Goal: Information Seeking & Learning: Learn about a topic

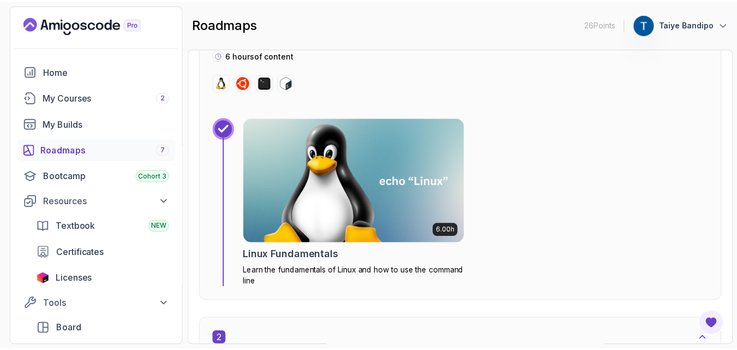
scroll to position [460, 0]
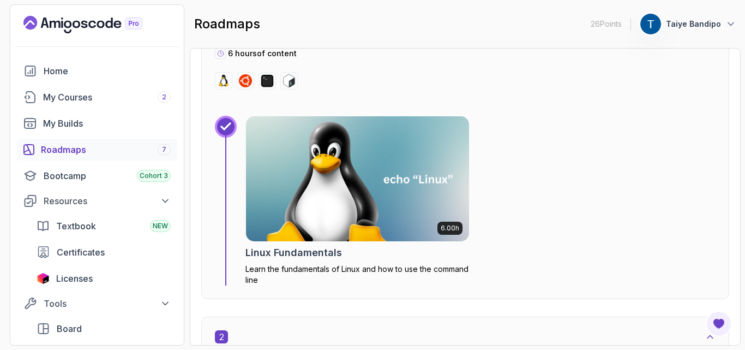
click at [371, 172] on img at bounding box center [357, 178] width 223 height 125
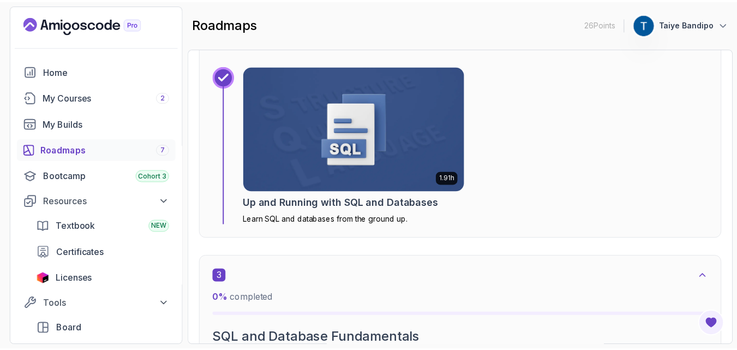
scroll to position [941, 0]
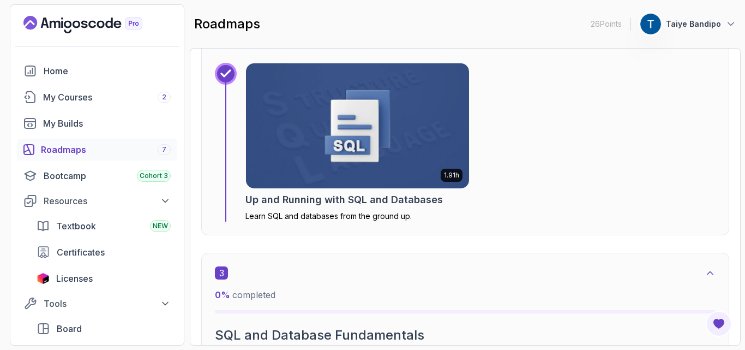
click at [359, 170] on img at bounding box center [358, 125] width 234 height 131
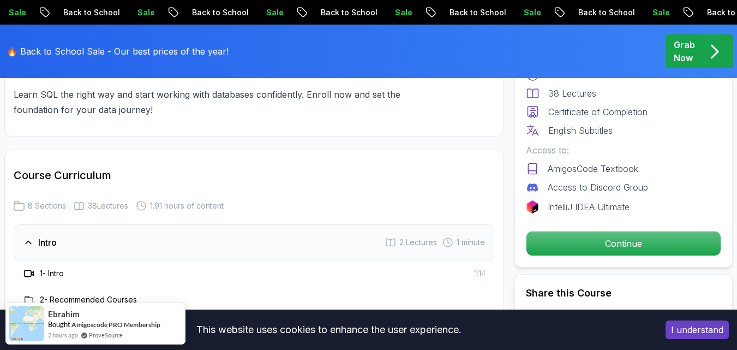
scroll to position [1255, 0]
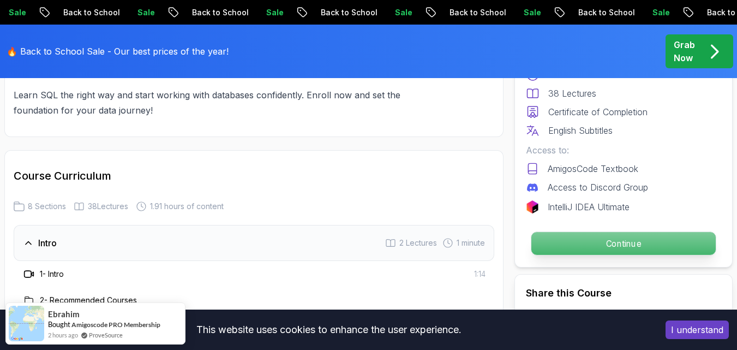
click at [612, 244] on p "Continue" at bounding box center [623, 243] width 184 height 23
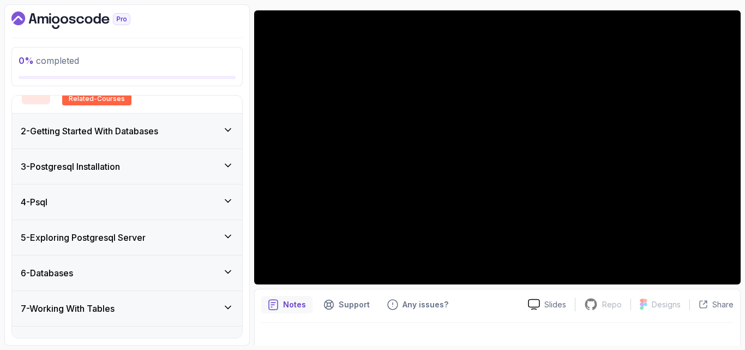
scroll to position [133, 0]
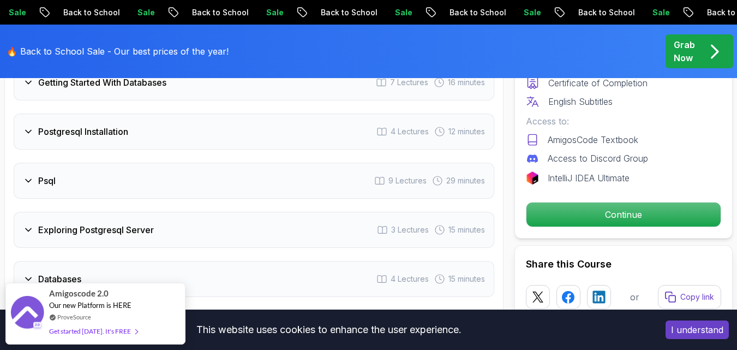
scroll to position [1527, 0]
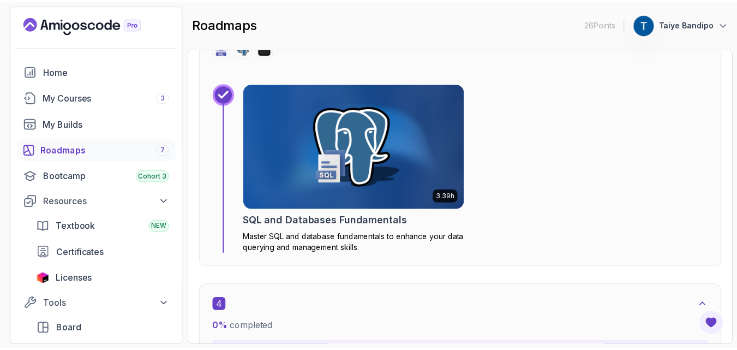
scroll to position [1343, 0]
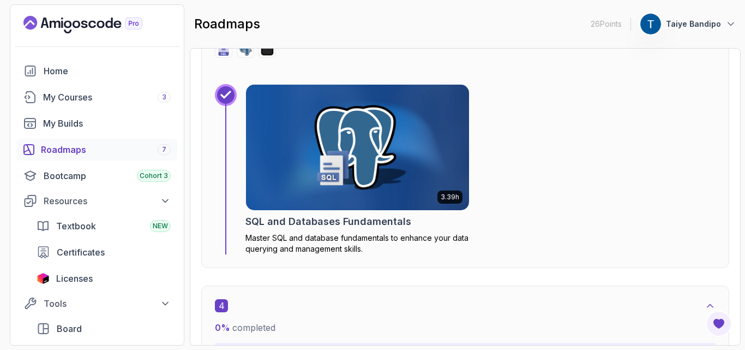
click at [317, 175] on img at bounding box center [358, 147] width 234 height 131
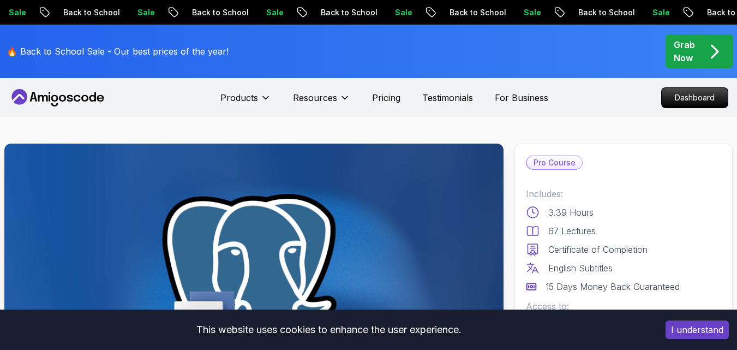
drag, startPoint x: 317, startPoint y: 175, endPoint x: 287, endPoint y: 202, distance: 39.8
click at [287, 202] on img at bounding box center [253, 283] width 499 height 281
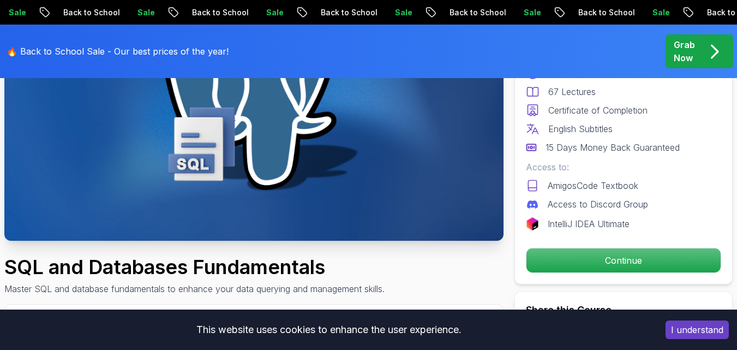
scroll to position [184, 0]
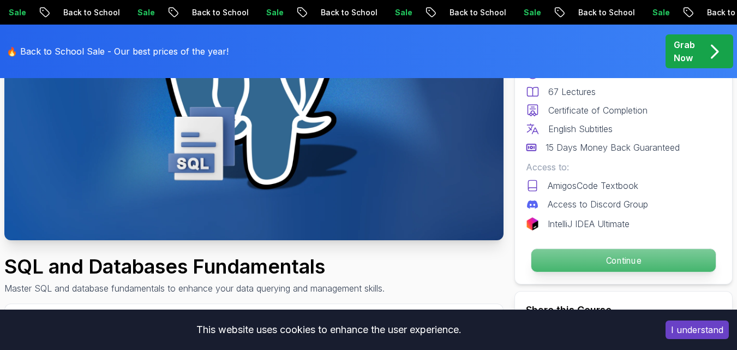
click at [561, 259] on p "Continue" at bounding box center [623, 260] width 184 height 23
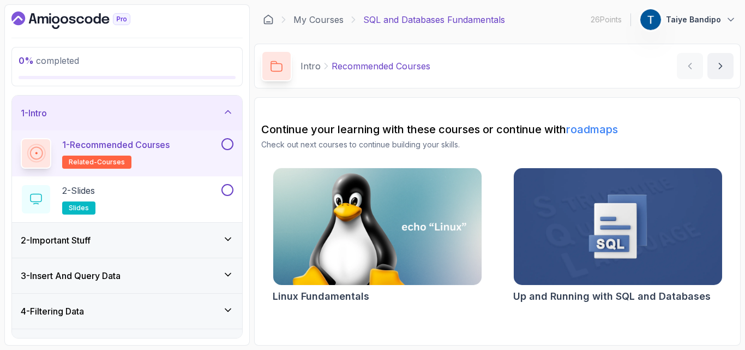
click at [75, 251] on div "2 - Important Stuff" at bounding box center [127, 240] width 230 height 35
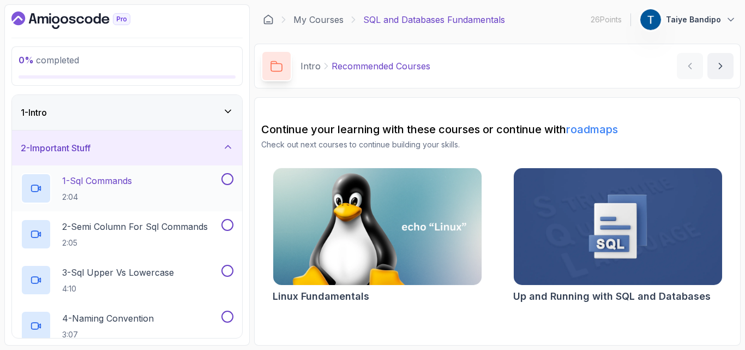
click at [109, 188] on h2 "1 - Sql Commands 2:04" at bounding box center [97, 188] width 70 height 28
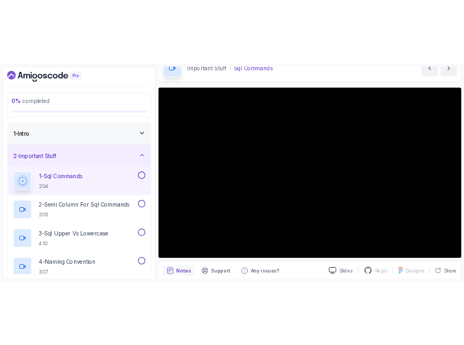
scroll to position [53, 0]
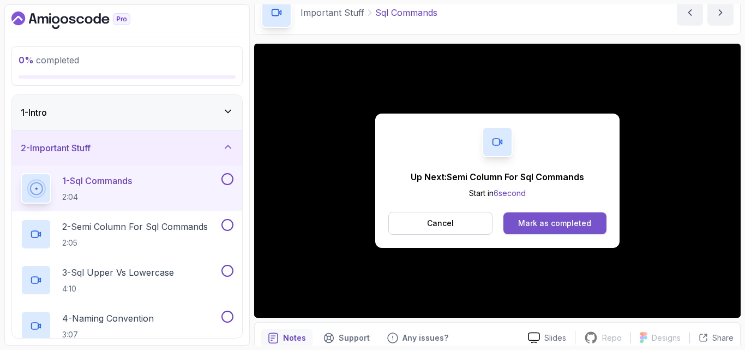
click at [569, 221] on div "Mark as completed" at bounding box center [554, 223] width 73 height 11
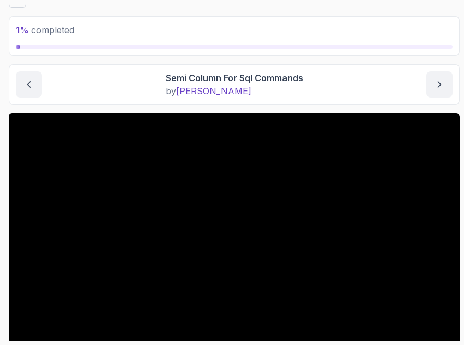
click at [167, 28] on p "1 % completed" at bounding box center [234, 29] width 437 height 13
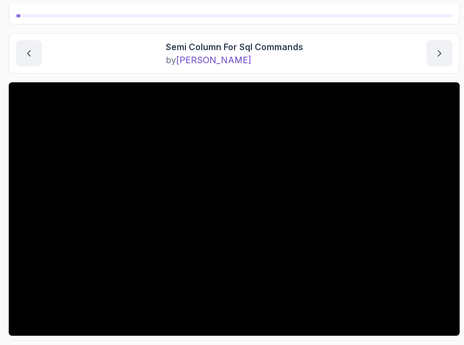
scroll to position [85, 0]
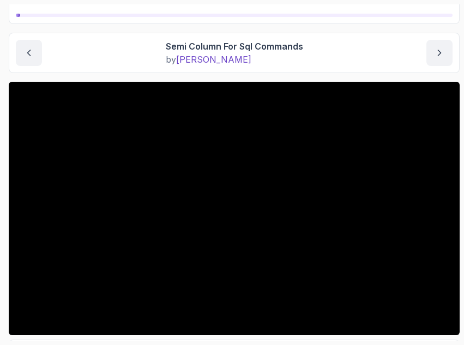
drag, startPoint x: 167, startPoint y: 28, endPoint x: 134, endPoint y: 34, distance: 33.3
drag, startPoint x: 134, startPoint y: 34, endPoint x: 140, endPoint y: 9, distance: 25.3
click at [140, 9] on div "1 % completed" at bounding box center [234, 4] width 437 height 25
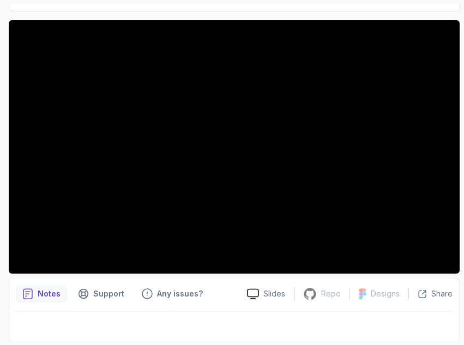
scroll to position [155, 0]
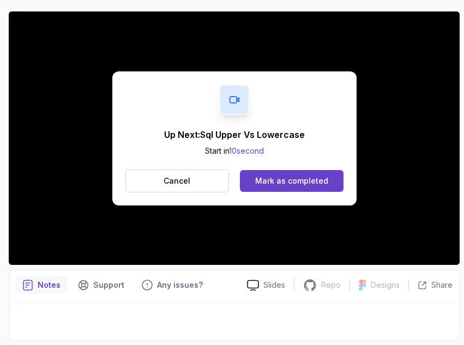
click at [351, 172] on div "Up Next: Sql Upper Vs Lowercase Start in 10 second Cancel Mark as completed" at bounding box center [234, 138] width 244 height 134
click at [308, 185] on div "Mark as completed" at bounding box center [291, 181] width 73 height 11
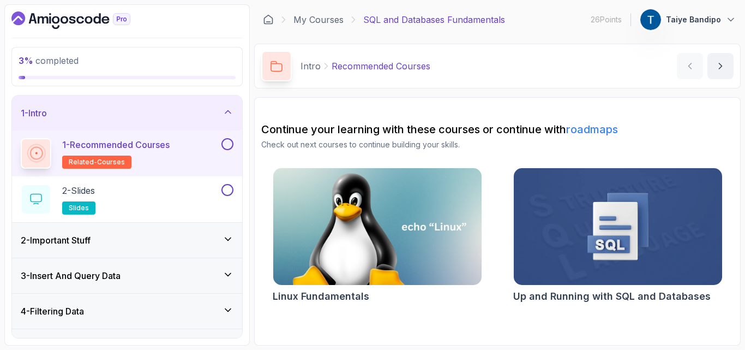
click at [464, 219] on img at bounding box center [617, 226] width 219 height 123
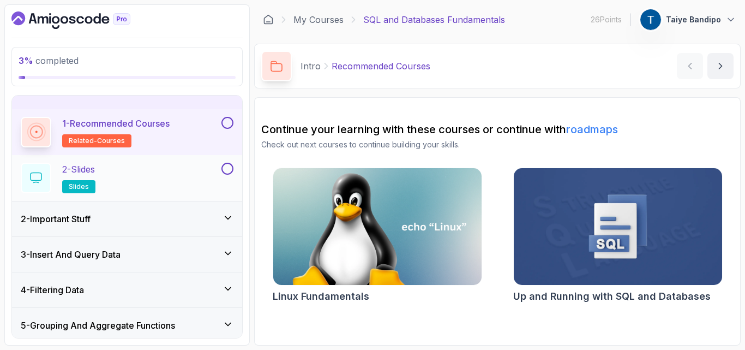
scroll to position [22, 0]
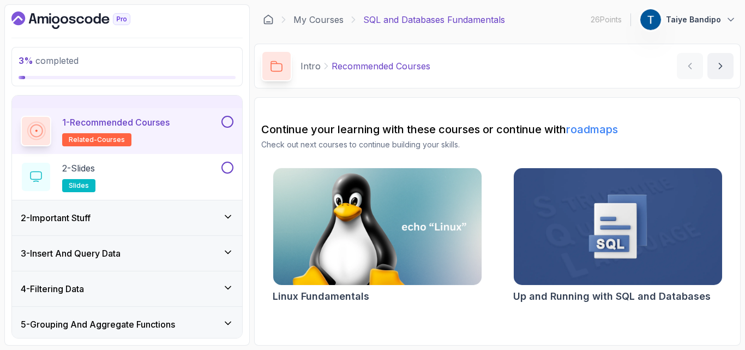
click at [230, 119] on button at bounding box center [227, 122] width 12 height 12
click at [230, 163] on button at bounding box center [227, 167] width 12 height 12
click at [128, 215] on div "2 - Important Stuff" at bounding box center [127, 217] width 213 height 13
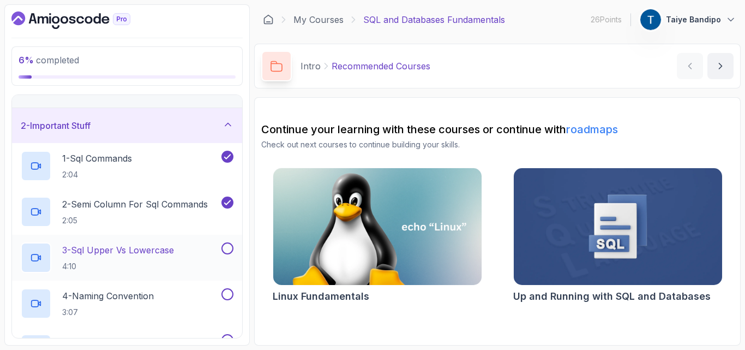
click at [103, 249] on p "3 - Sql Upper Vs Lowercase" at bounding box center [118, 249] width 112 height 13
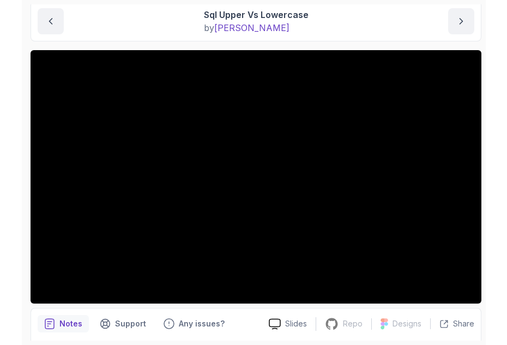
scroll to position [117, 0]
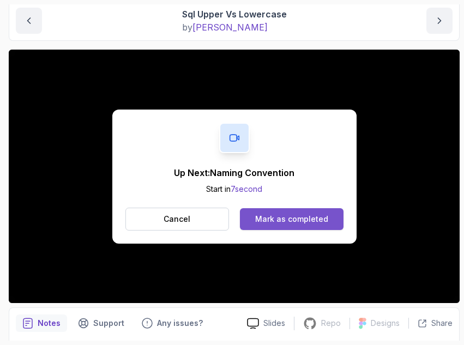
click at [308, 219] on div "Mark as completed" at bounding box center [291, 219] width 73 height 11
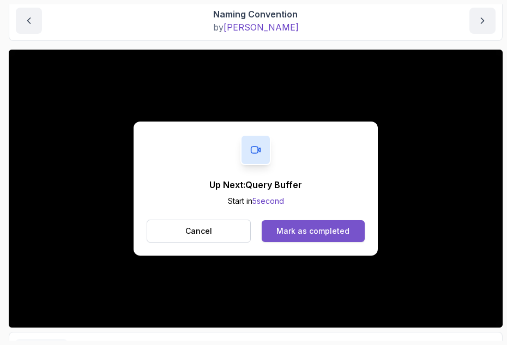
click at [298, 234] on div "Mark as completed" at bounding box center [313, 231] width 73 height 11
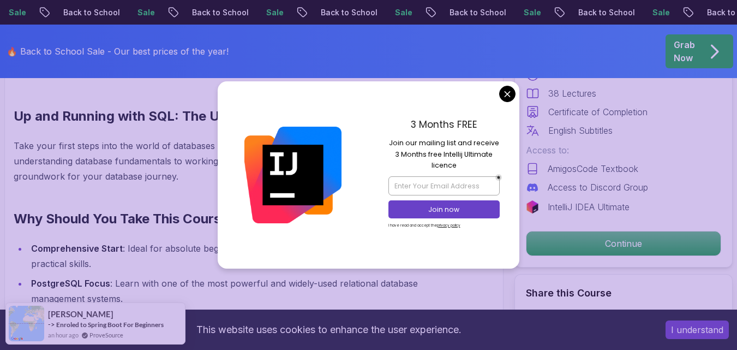
scroll to position [662, 0]
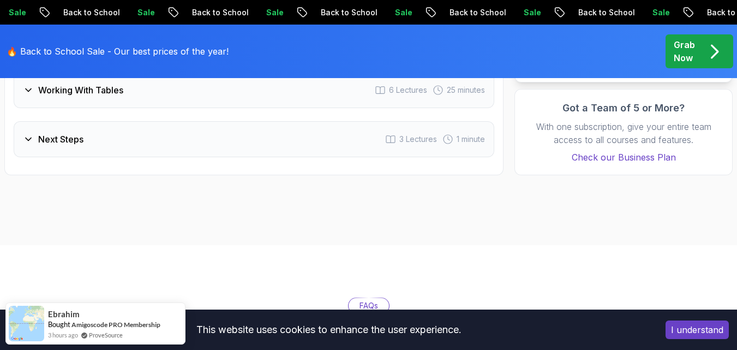
scroll to position [1741, 0]
